Goal: Information Seeking & Learning: Learn about a topic

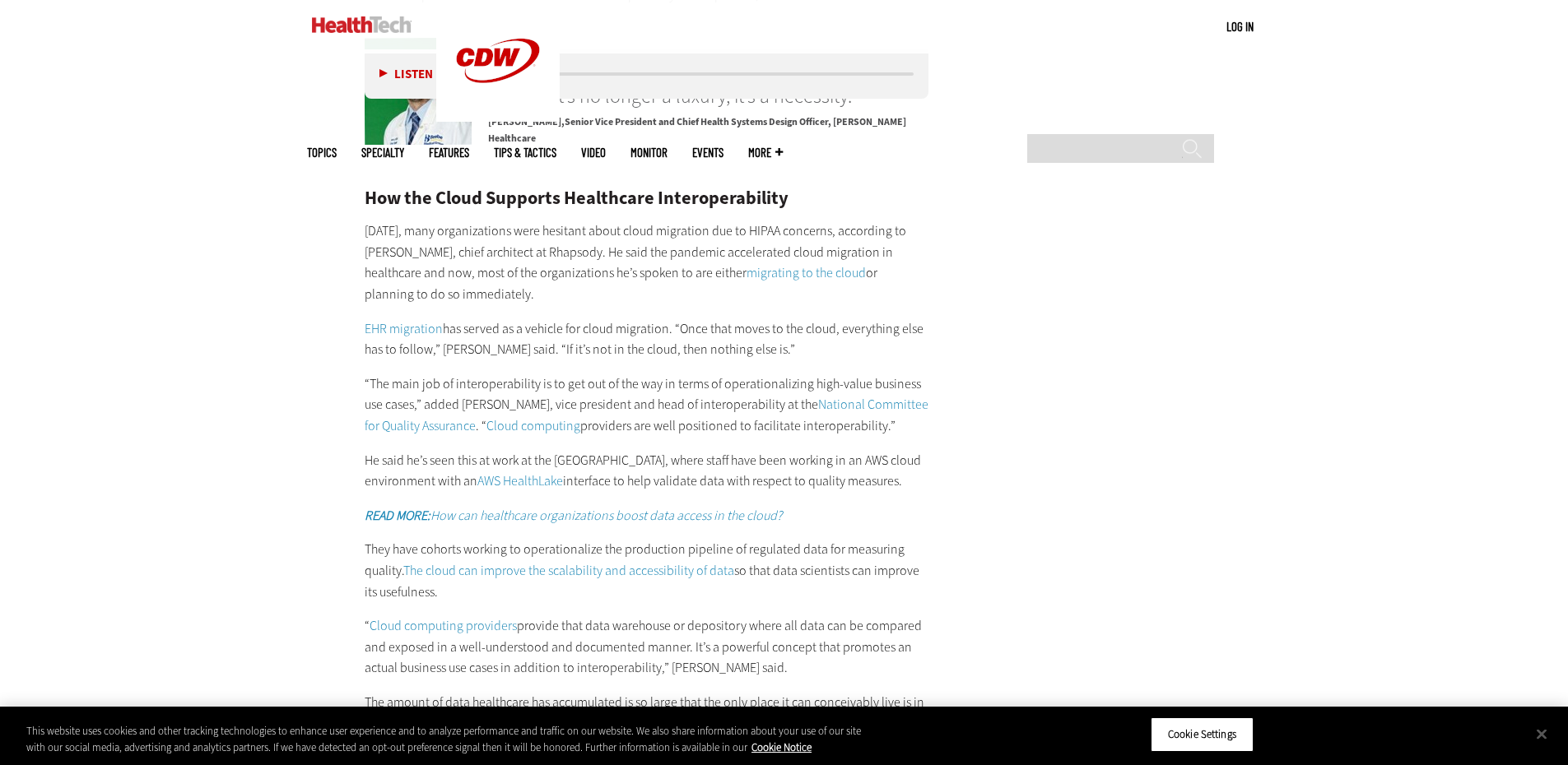
scroll to position [2634, 0]
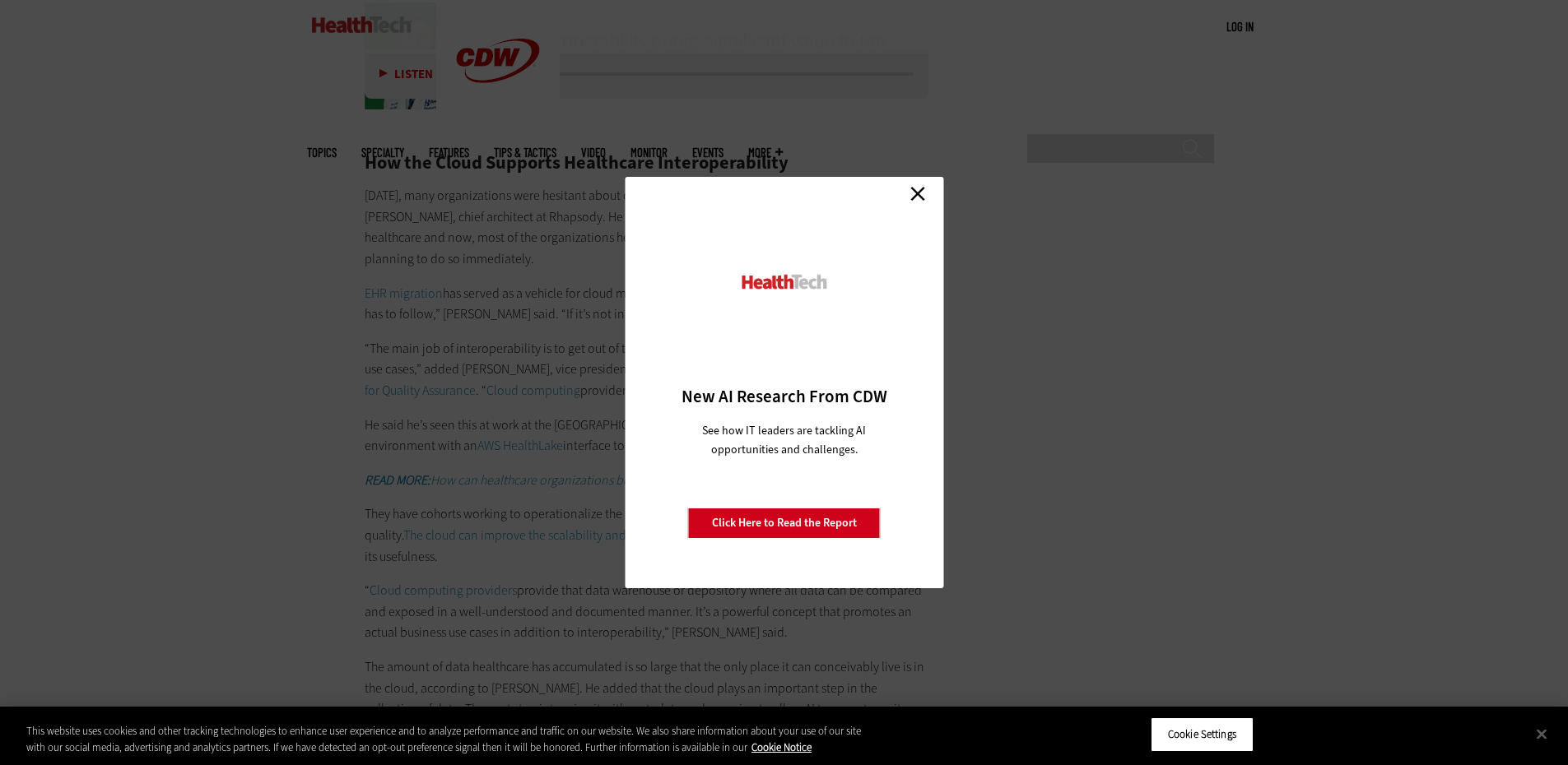
click at [916, 190] on link "Close" at bounding box center [918, 193] width 25 height 25
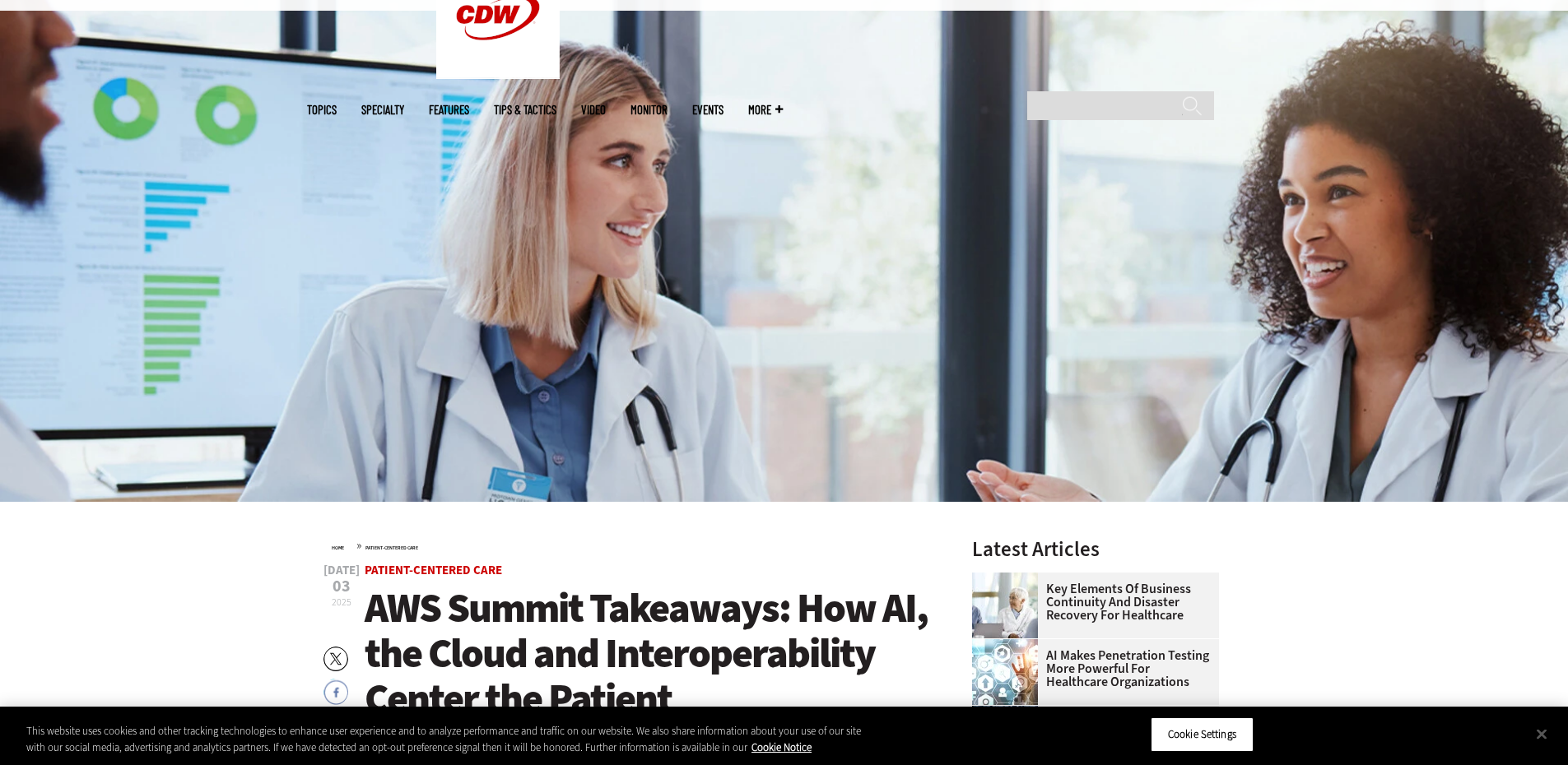
scroll to position [0, 0]
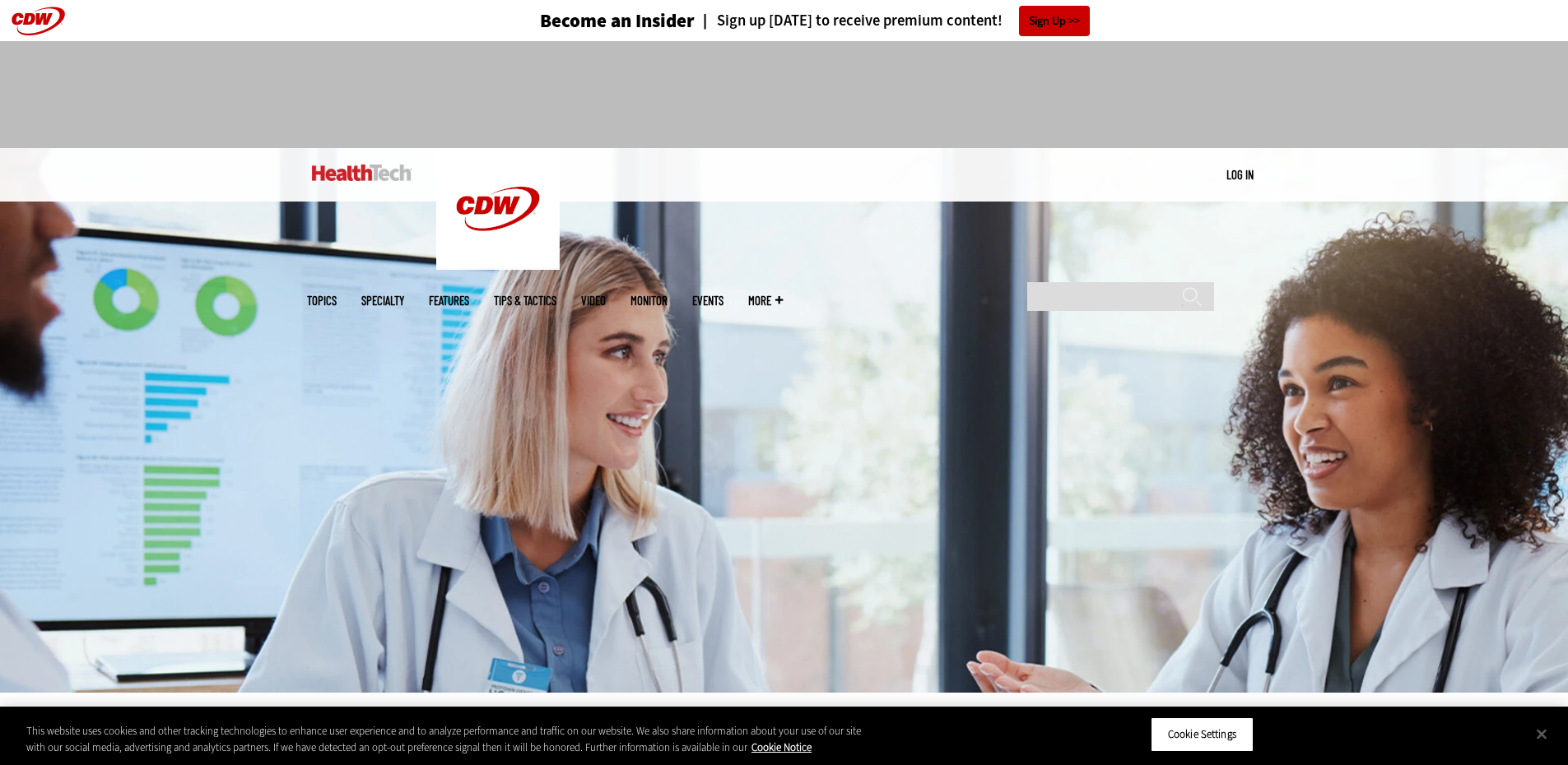
click at [349, 171] on img at bounding box center [362, 173] width 100 height 17
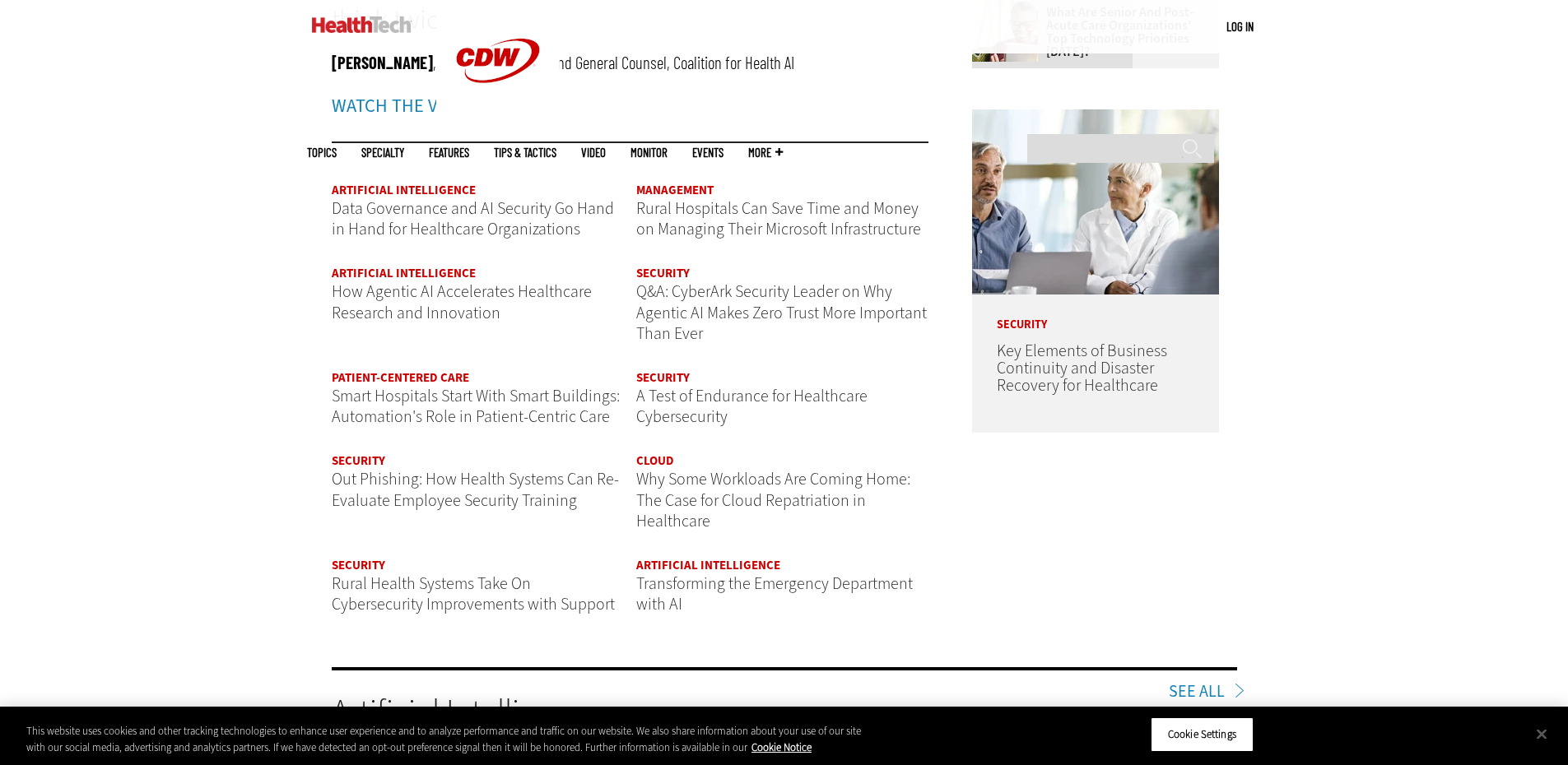
scroll to position [2057, 0]
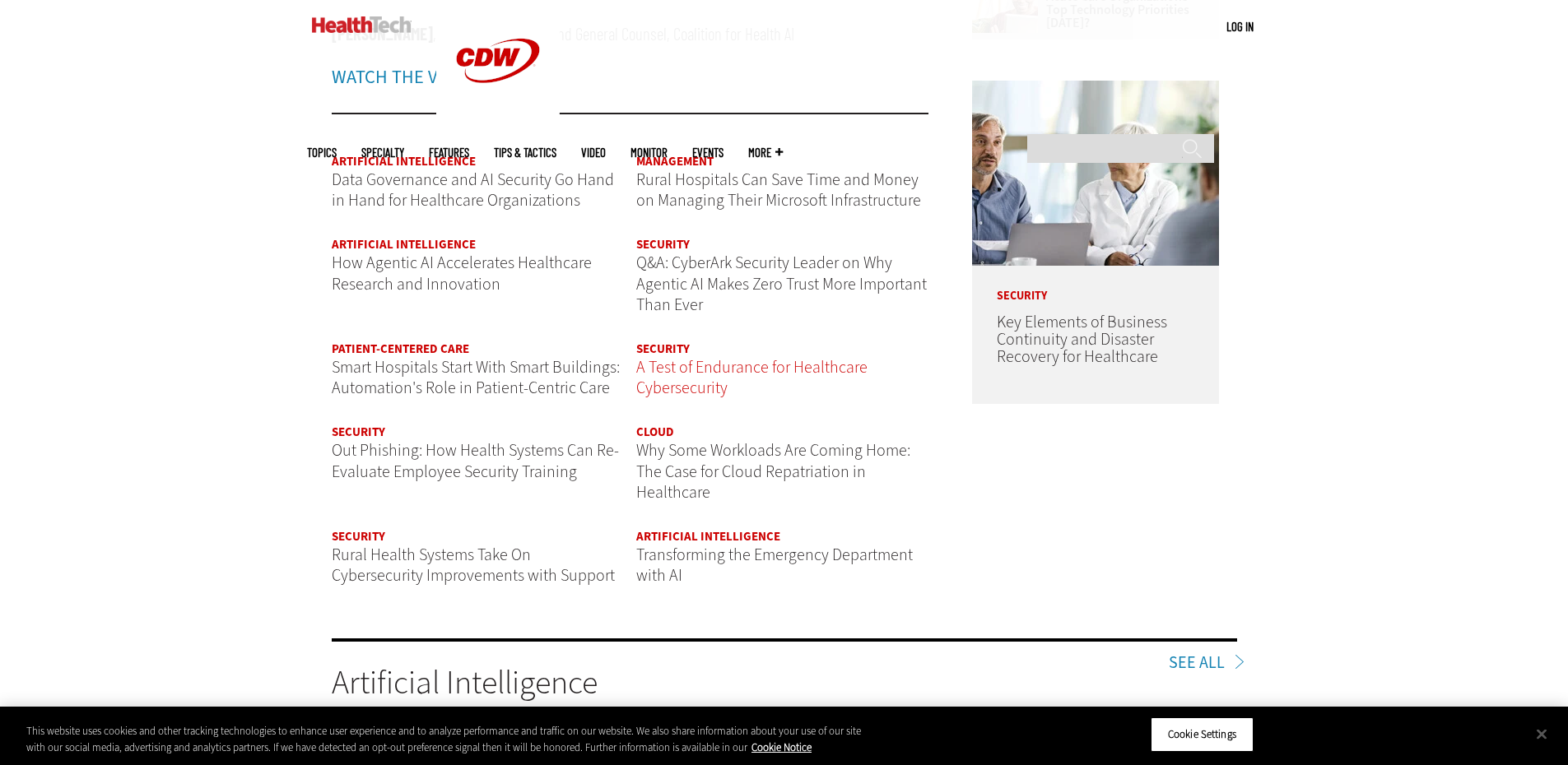
click at [698, 369] on span "A Test of Endurance for Healthcare Cybersecurity" at bounding box center [752, 377] width 231 height 43
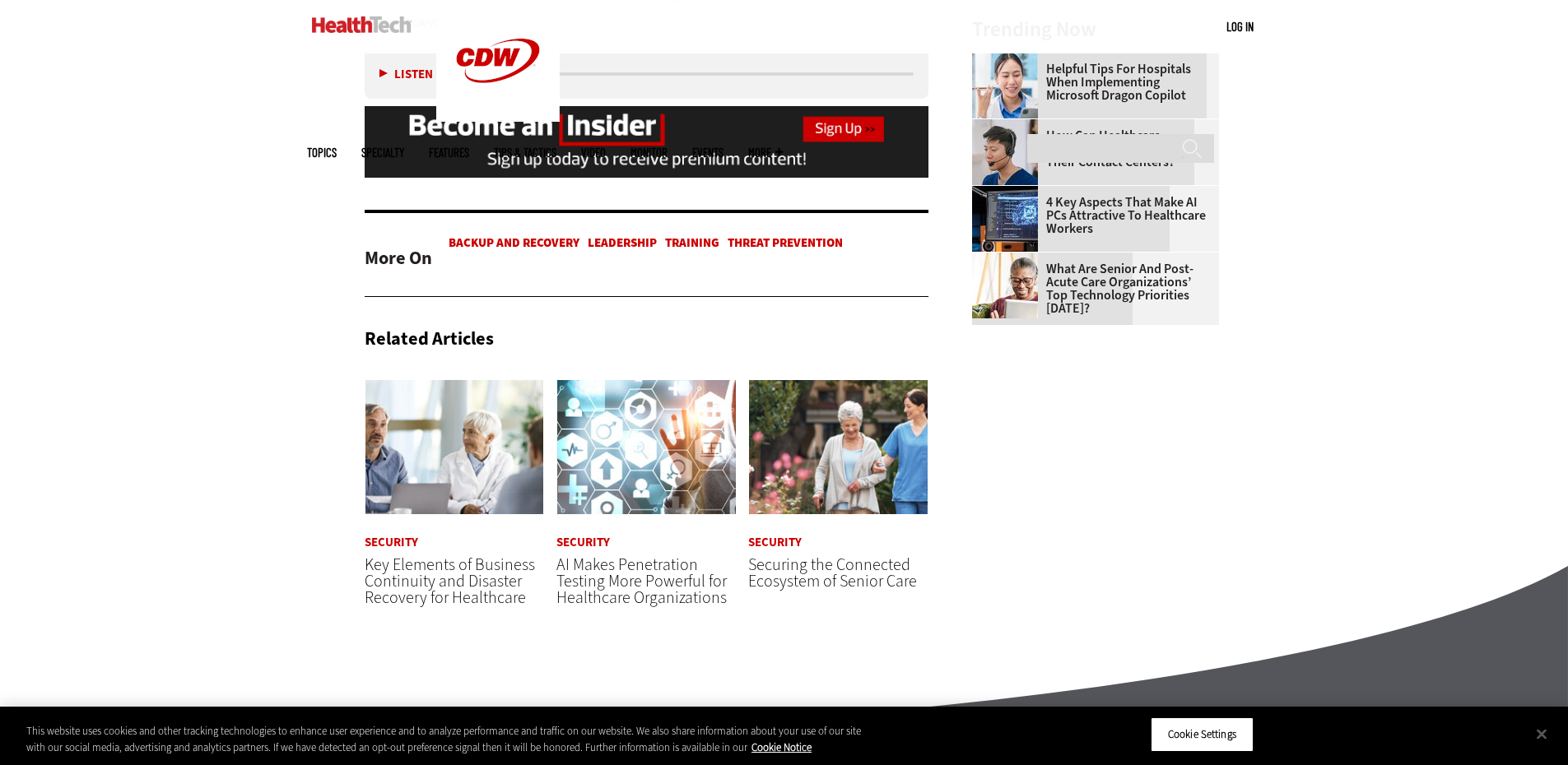
scroll to position [2469, 0]
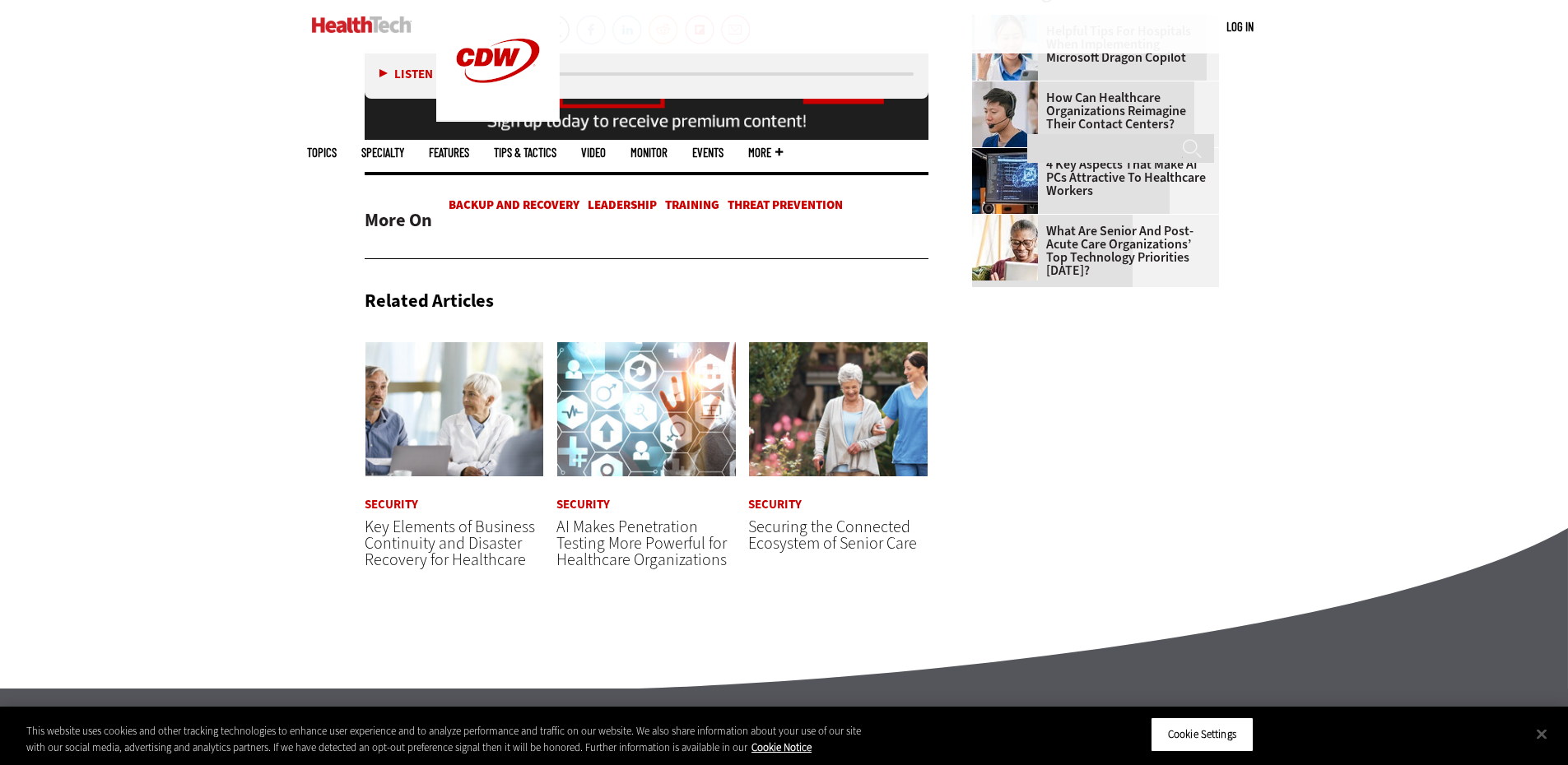
click at [802, 516] on span "Securing the Connected Ecosystem of Senior Care" at bounding box center [833, 536] width 168 height 39
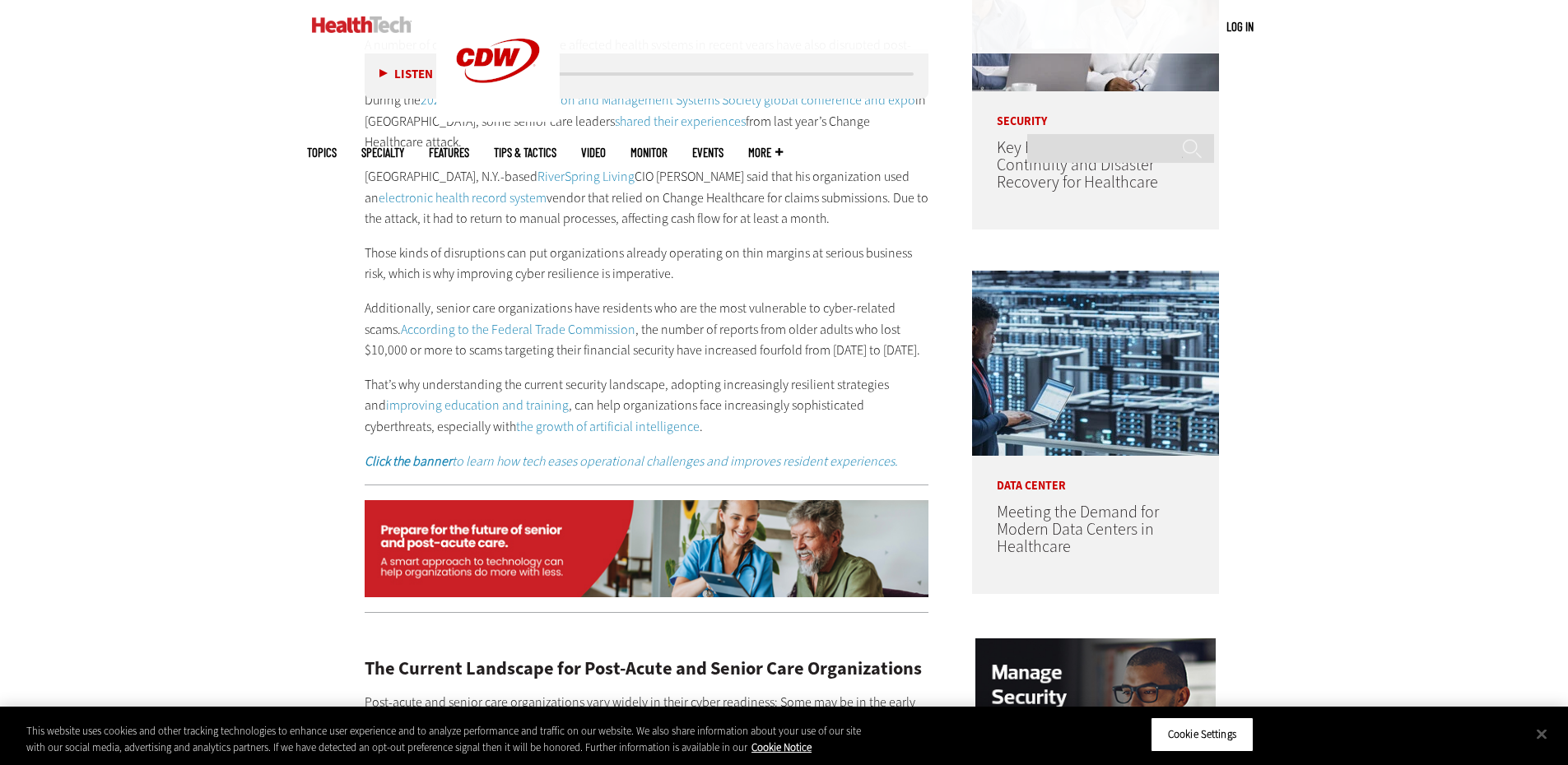
scroll to position [1234, 0]
